Goal: Participate in discussion

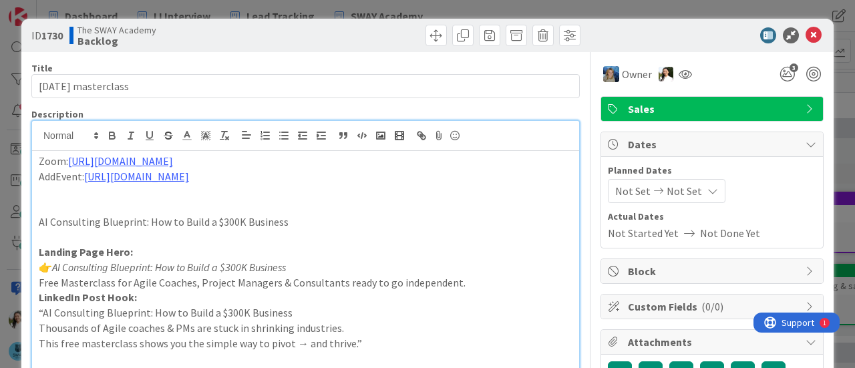
scroll to position [756, 0]
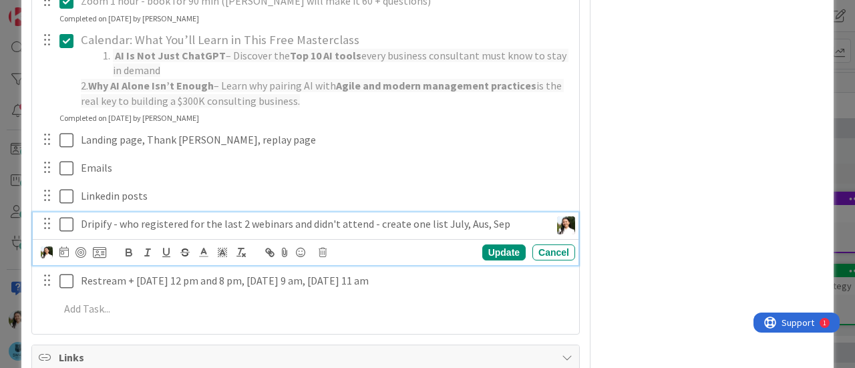
click at [65, 216] on icon at bounding box center [66, 224] width 14 height 16
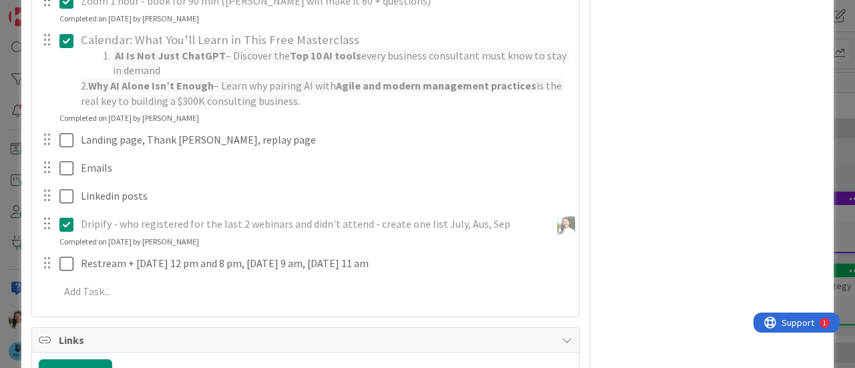
scroll to position [896, 0]
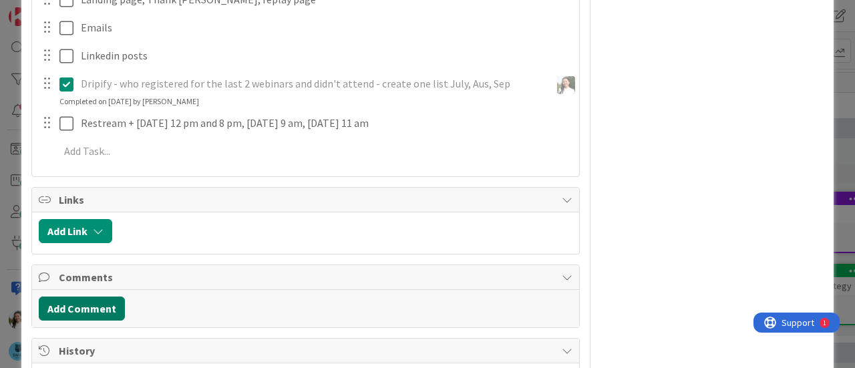
click at [97, 297] on button "Add Comment" at bounding box center [82, 309] width 86 height 24
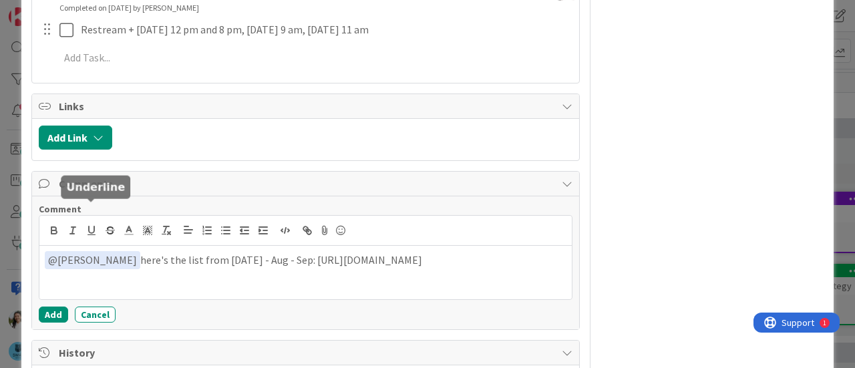
scroll to position [990, 0]
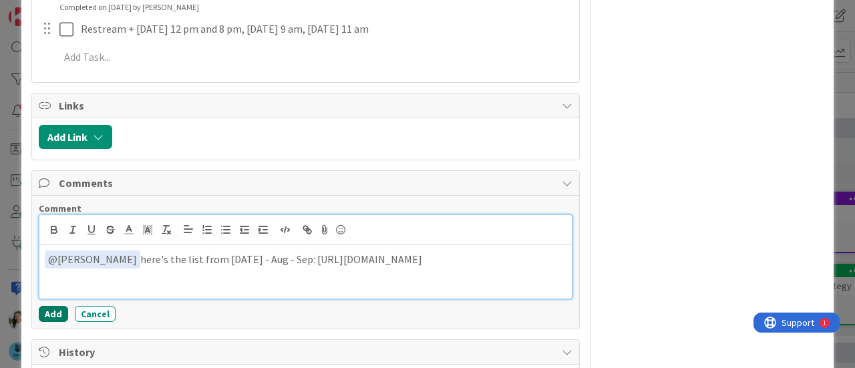
click at [59, 306] on button "Add" at bounding box center [53, 314] width 29 height 16
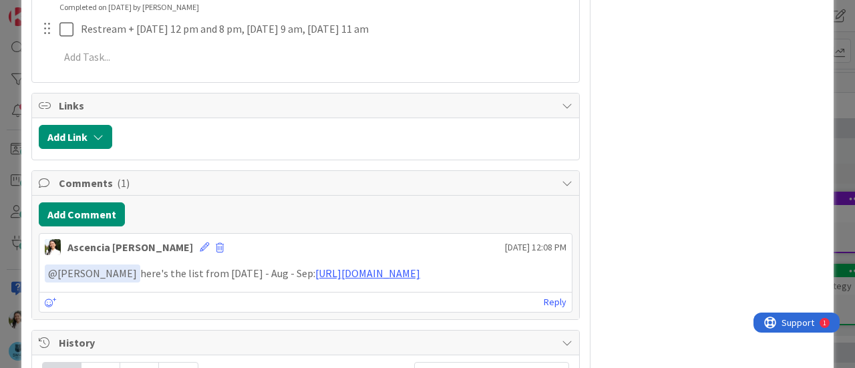
click at [0, 238] on div "ID 1730 The SWAY Academy Backlog Title 28 / 128 [DATE] masterclass Description …" at bounding box center [427, 184] width 855 height 368
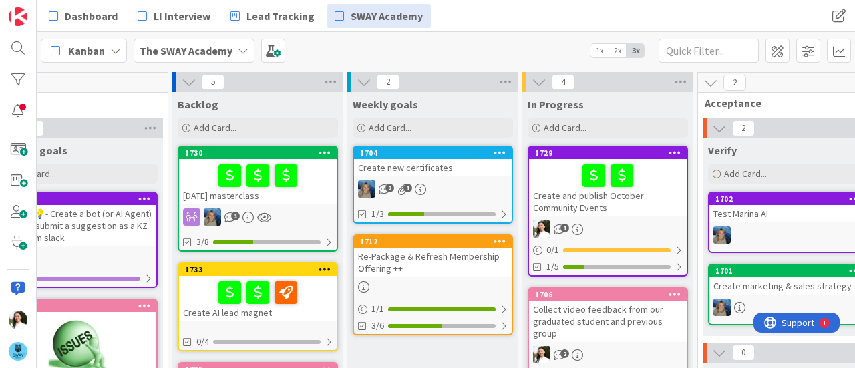
click at [322, 192] on div "[DATE] masterclass" at bounding box center [258, 181] width 158 height 45
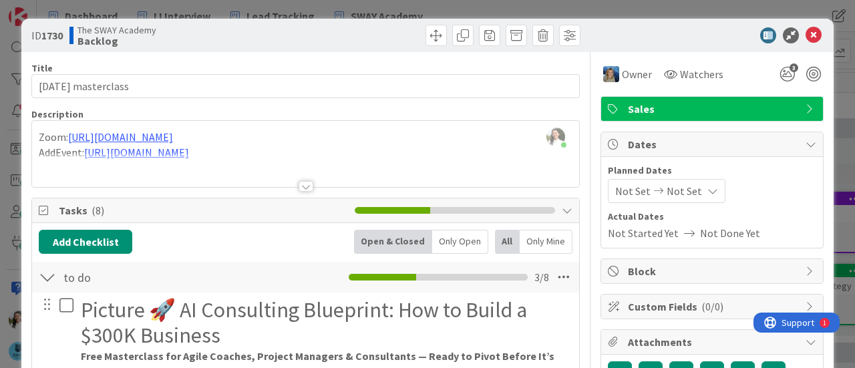
click at [0, 160] on div "ID 1730 The SWAY Academy Backlog Title 28 / 128 [DATE] masterclass Description …" at bounding box center [427, 184] width 855 height 368
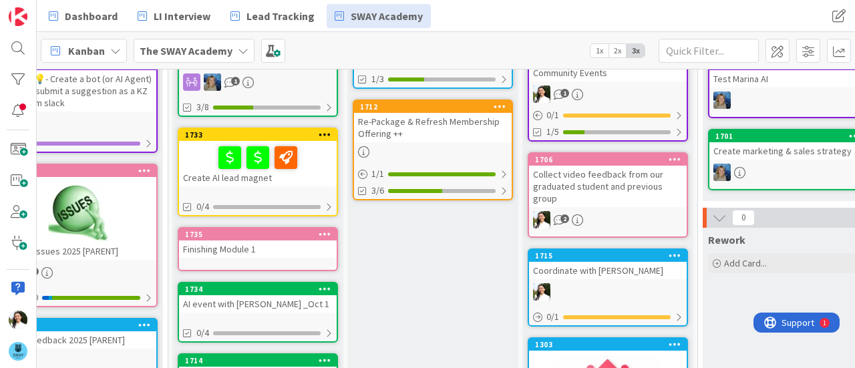
scroll to position [0, 55]
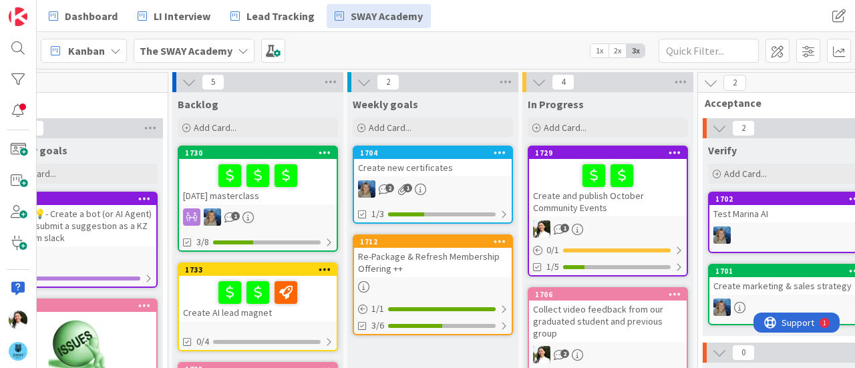
click at [325, 193] on div "[DATE] masterclass" at bounding box center [258, 181] width 158 height 45
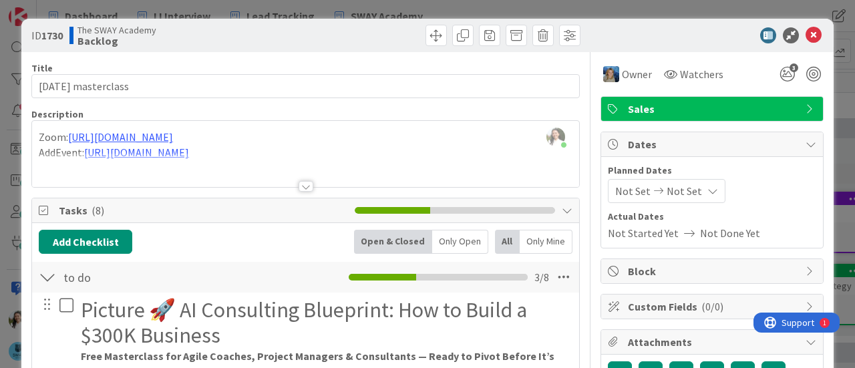
click at [0, 169] on div "ID 1730 The SWAY Academy Backlog Title 28 / 128 [DATE] masterclass Description …" at bounding box center [427, 184] width 855 height 368
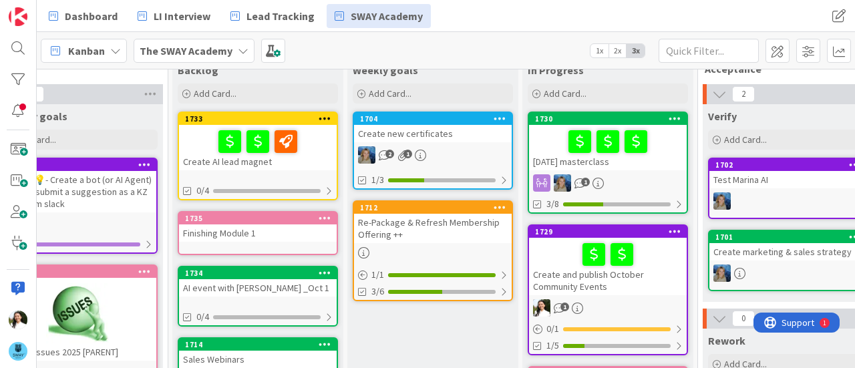
scroll to position [0, 55]
